Goal: Task Accomplishment & Management: Use online tool/utility

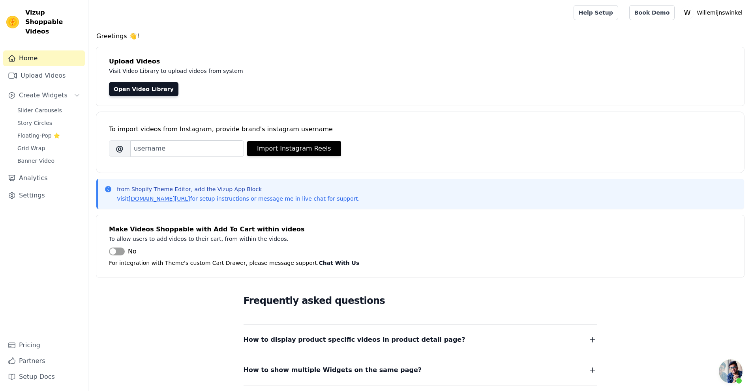
scroll to position [194, 0]
click at [39, 157] on span "Banner Video" at bounding box center [35, 161] width 37 height 8
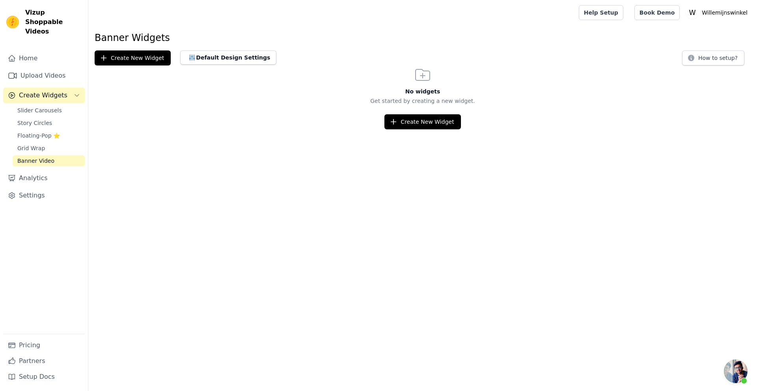
scroll to position [194, 0]
click at [34, 144] on span "Grid Wrap" at bounding box center [31, 148] width 28 height 8
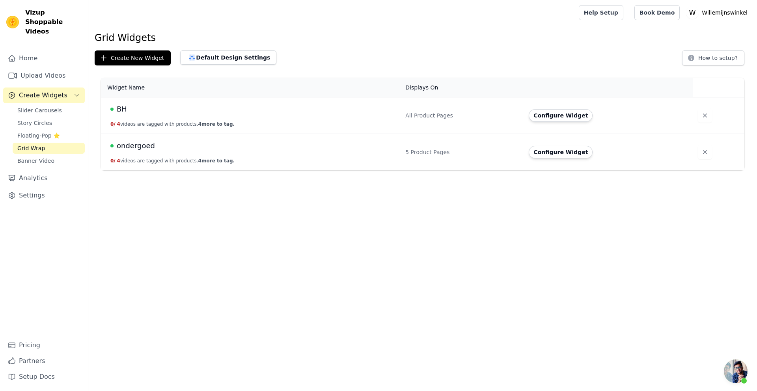
click at [141, 116] on td "BH 0 / 4 videos are tagged with products. 4 more to tag." at bounding box center [251, 115] width 300 height 37
click at [124, 113] on span "BH" at bounding box center [122, 109] width 10 height 11
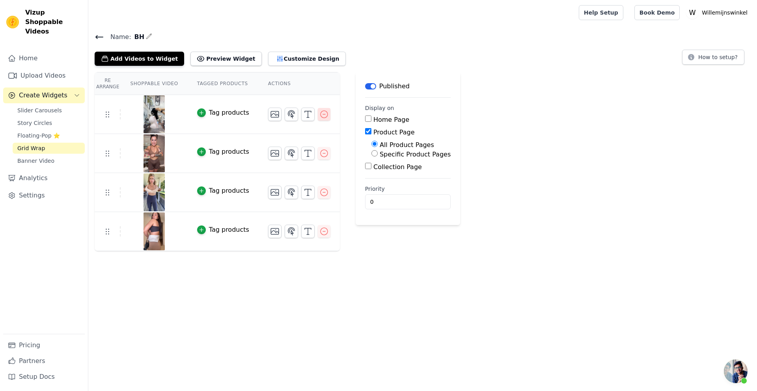
click at [322, 113] on icon "button" at bounding box center [324, 114] width 9 height 9
